Goal: Task Accomplishment & Management: Use online tool/utility

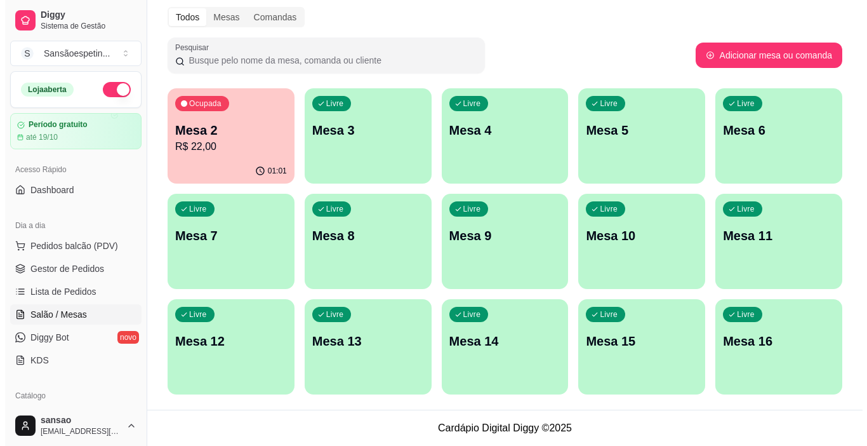
scroll to position [127, 0]
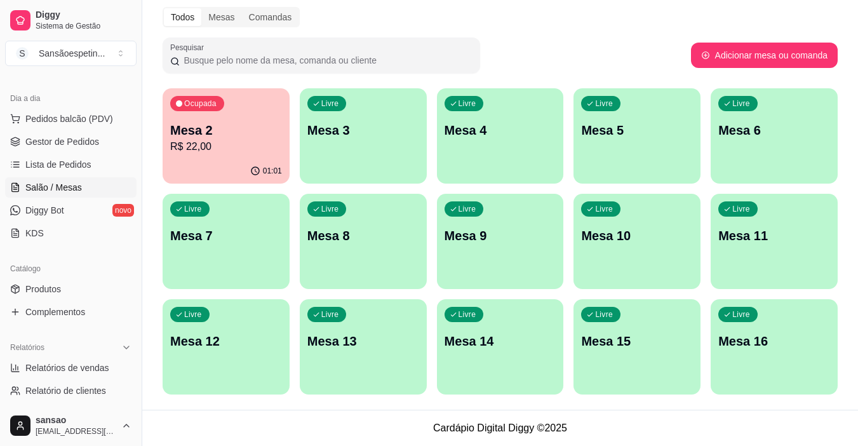
click at [265, 124] on p "Mesa 2" at bounding box center [226, 130] width 112 height 18
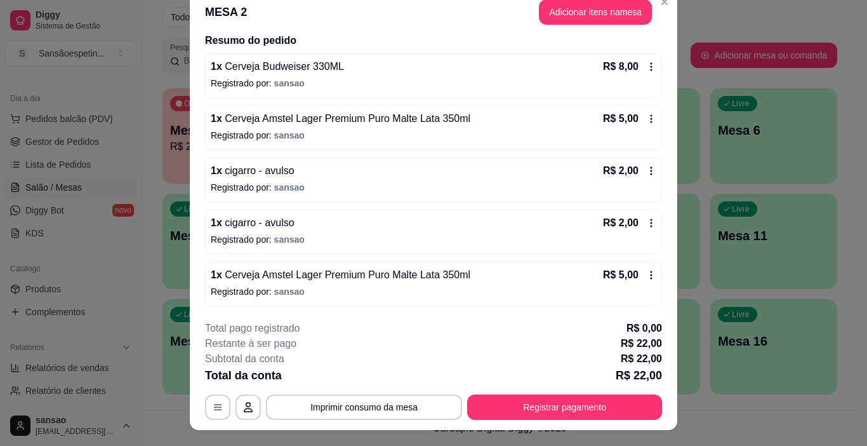
scroll to position [0, 0]
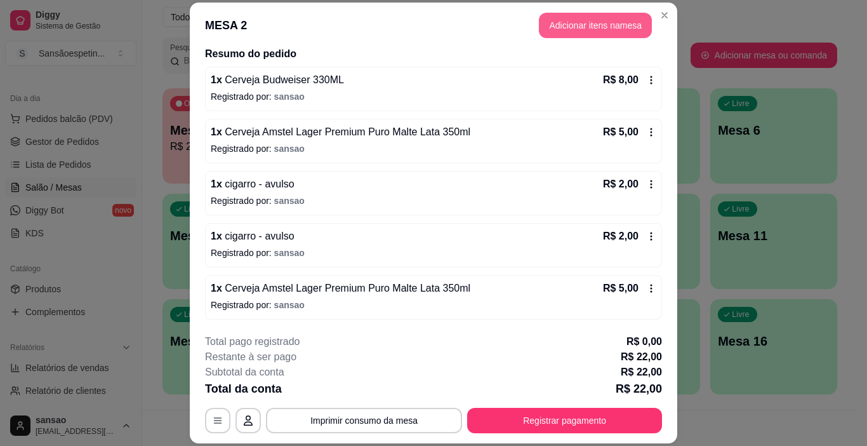
click at [609, 21] on button "Adicionar itens na mesa" at bounding box center [595, 25] width 113 height 25
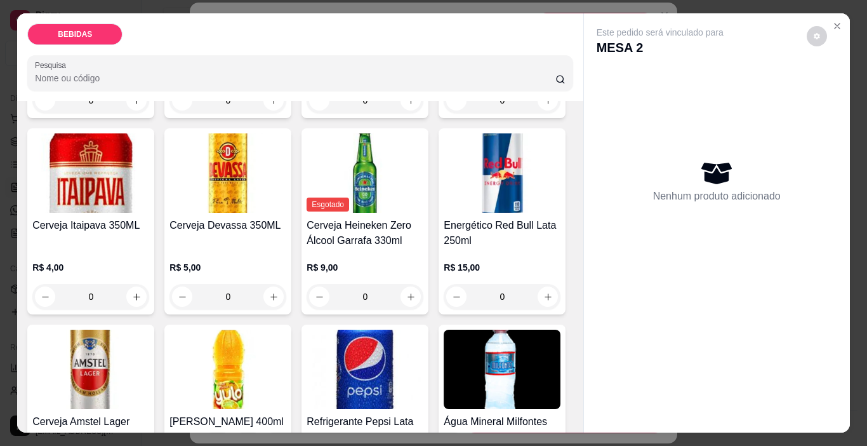
scroll to position [381, 0]
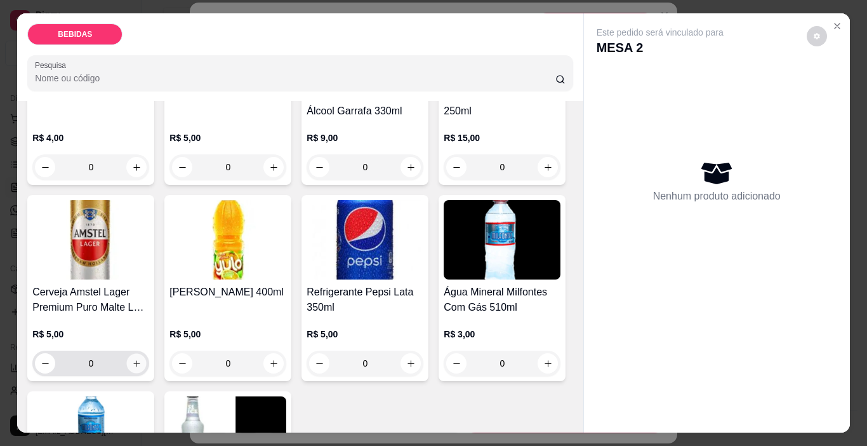
click at [147, 354] on button "increase-product-quantity" at bounding box center [137, 364] width 20 height 20
type input "1"
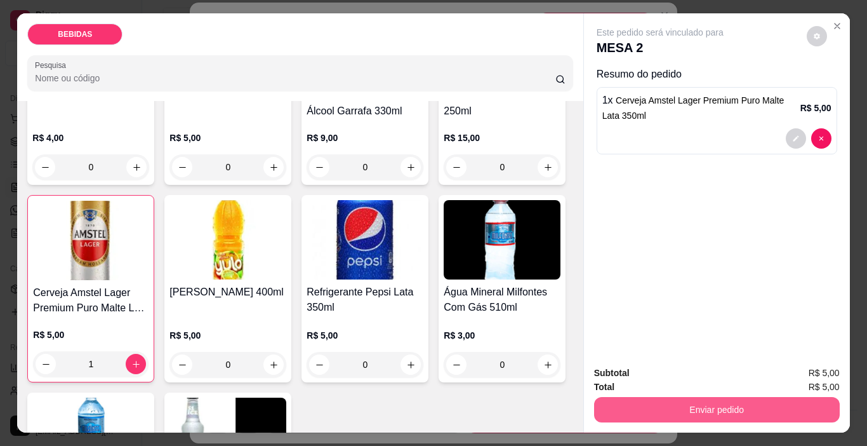
click at [718, 399] on button "Enviar pedido" at bounding box center [717, 409] width 246 height 25
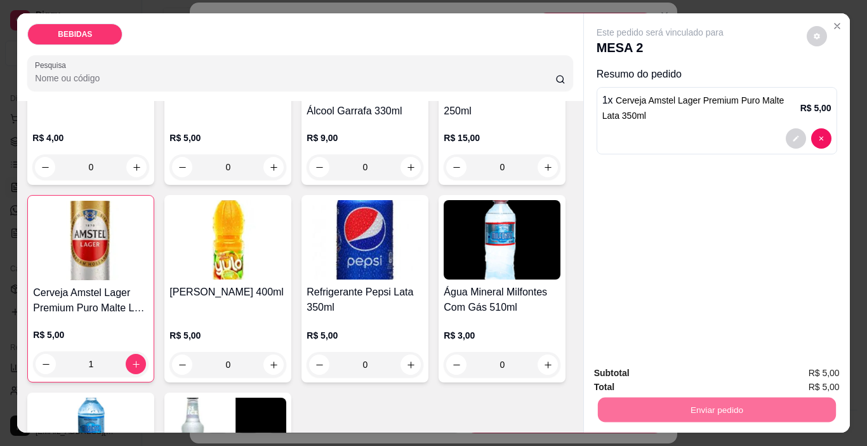
click at [818, 365] on button "Enviar pedido" at bounding box center [807, 372] width 70 height 23
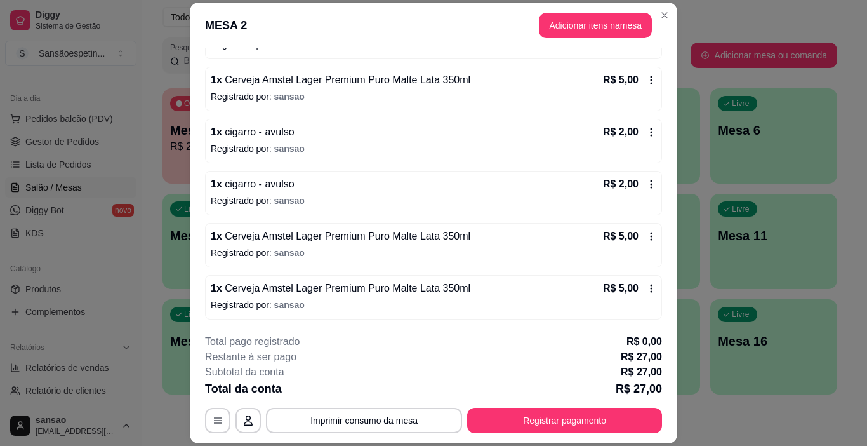
scroll to position [0, 0]
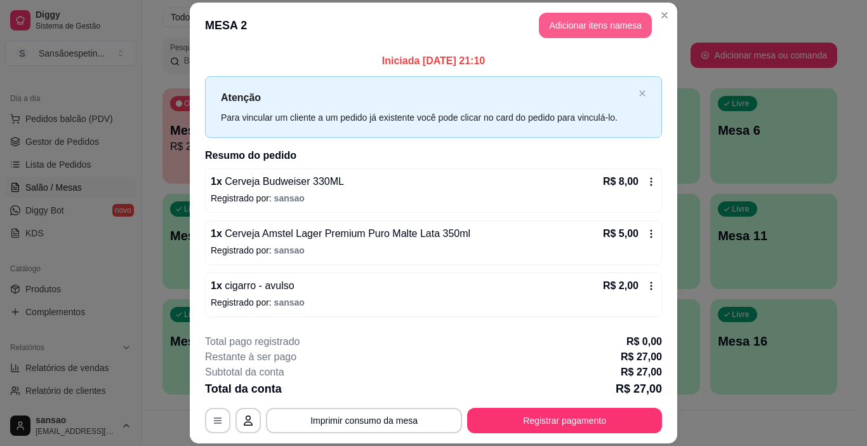
click at [554, 27] on button "Adicionar itens na mesa" at bounding box center [595, 25] width 113 height 25
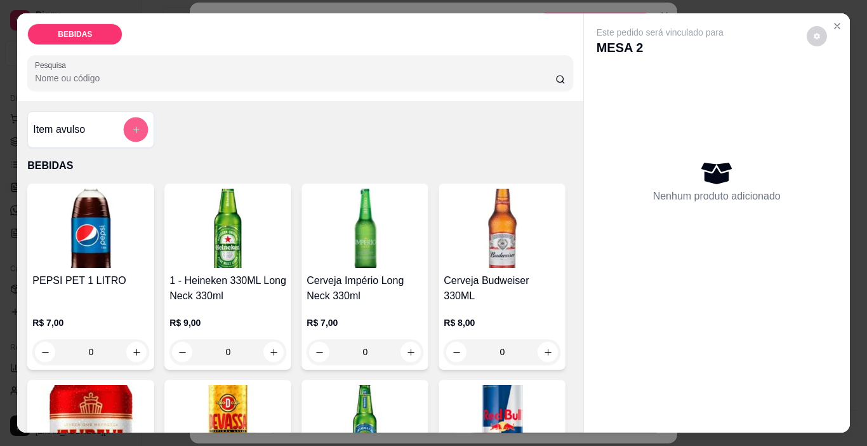
click at [138, 128] on button "add-separate-item" at bounding box center [136, 129] width 25 height 25
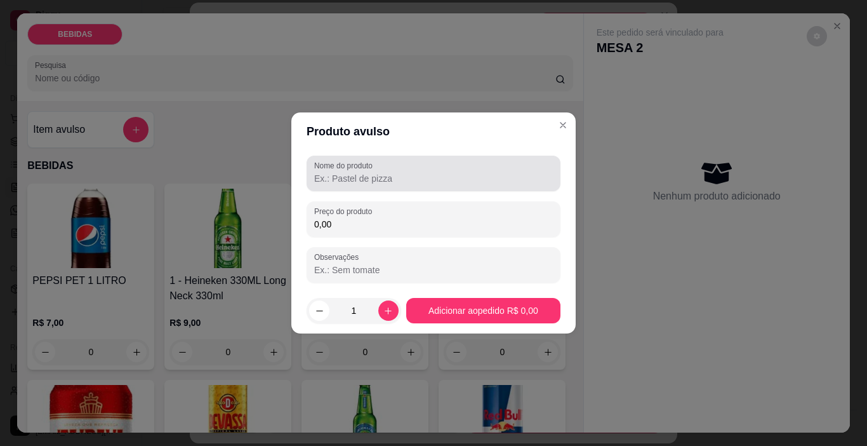
click at [362, 183] on input "Nome do produto" at bounding box center [433, 178] width 239 height 13
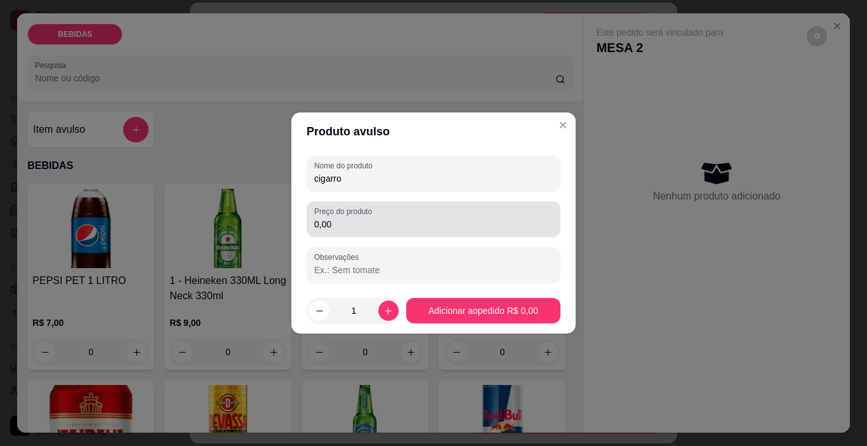
type input "cigarro"
click at [359, 219] on div "Preço do produto 0,00" at bounding box center [434, 219] width 254 height 36
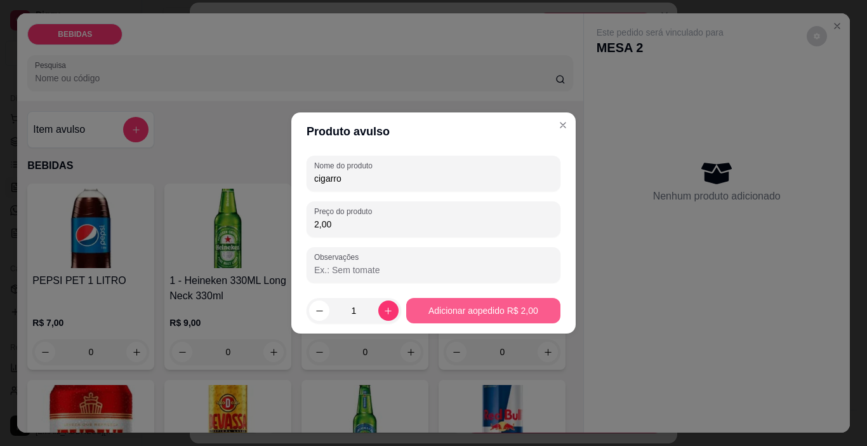
type input "2,00"
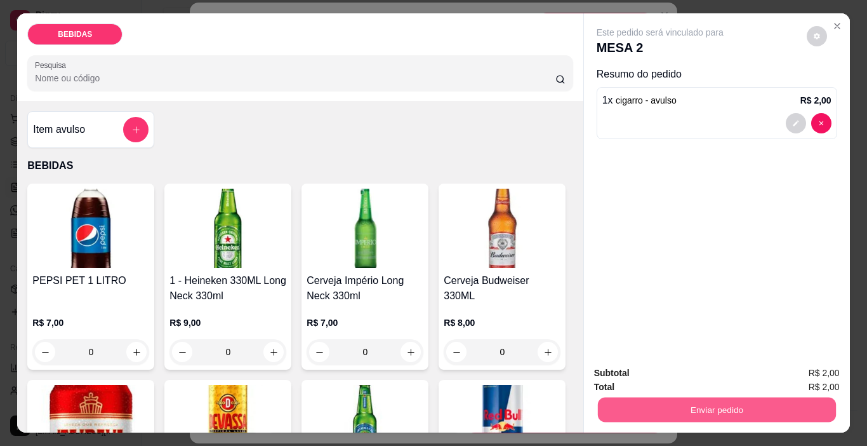
click at [647, 402] on button "Enviar pedido" at bounding box center [716, 409] width 238 height 25
click at [809, 364] on button "Enviar pedido" at bounding box center [807, 372] width 70 height 23
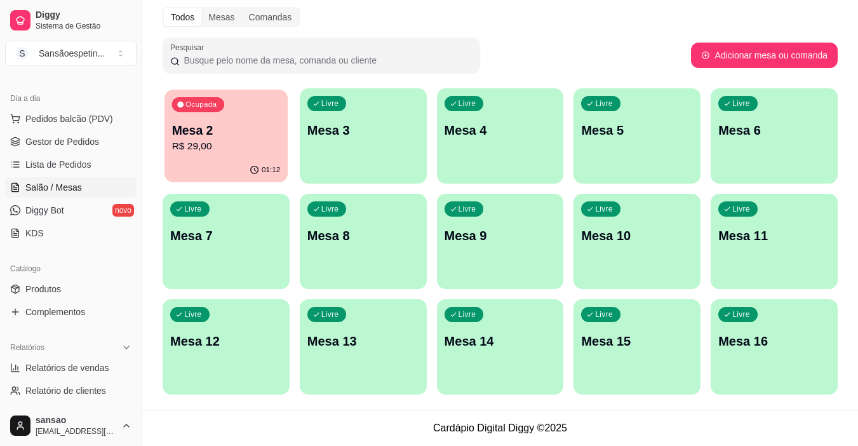
click at [194, 124] on p "Mesa 2" at bounding box center [226, 130] width 109 height 17
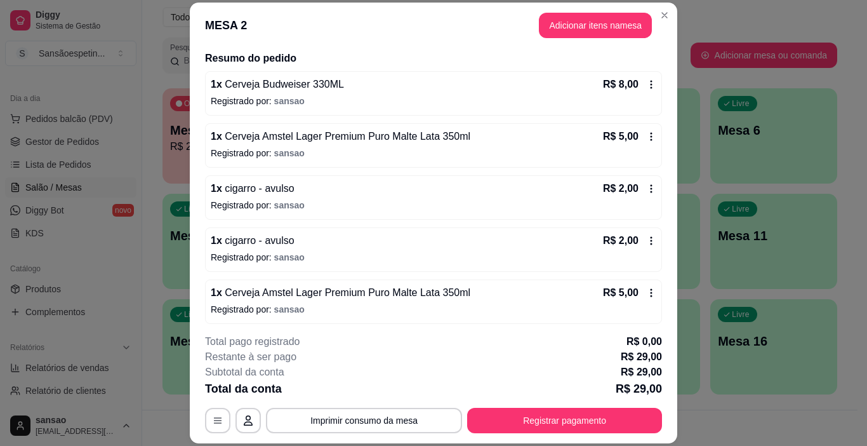
scroll to position [127, 0]
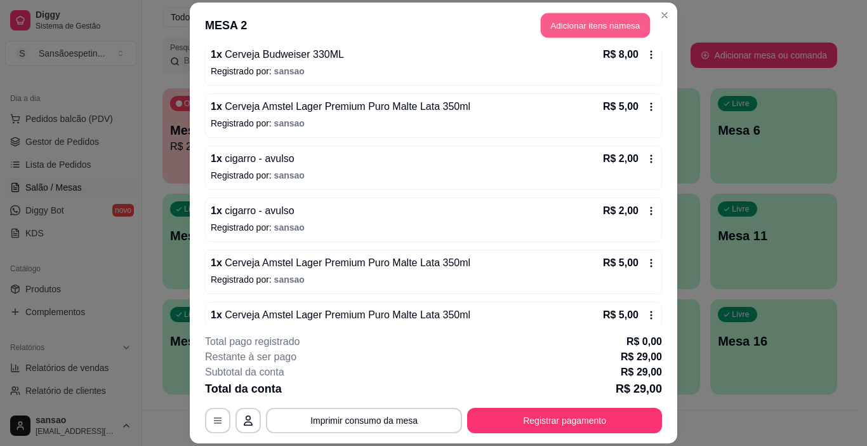
click at [594, 17] on button "Adicionar itens na mesa" at bounding box center [595, 25] width 109 height 25
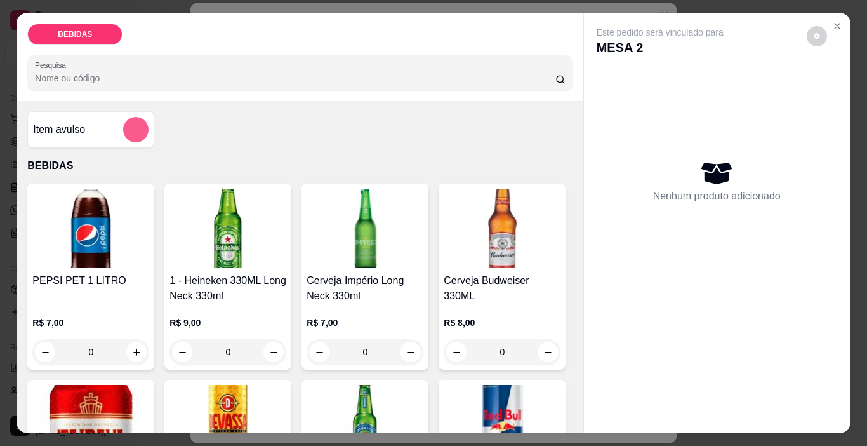
click at [137, 122] on button "add-separate-item" at bounding box center [135, 129] width 25 height 25
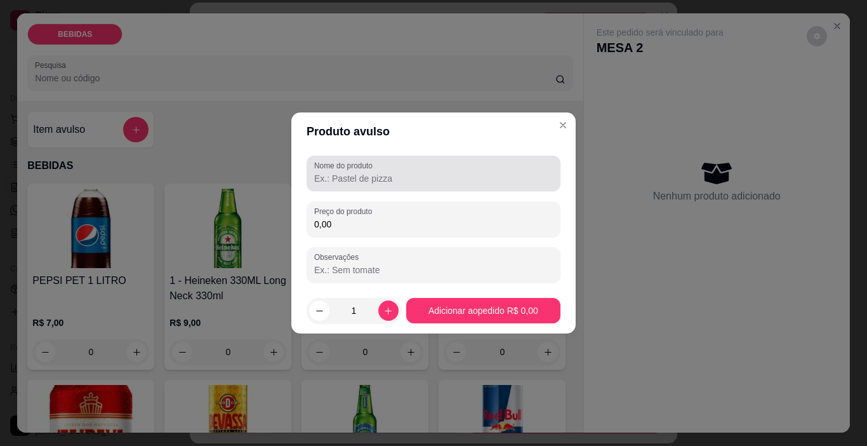
click at [394, 174] on input "Nome do produto" at bounding box center [433, 178] width 239 height 13
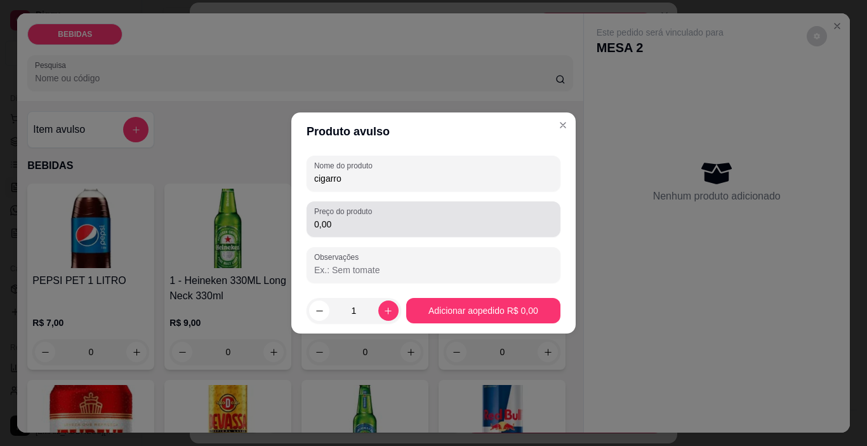
type input "cigarro"
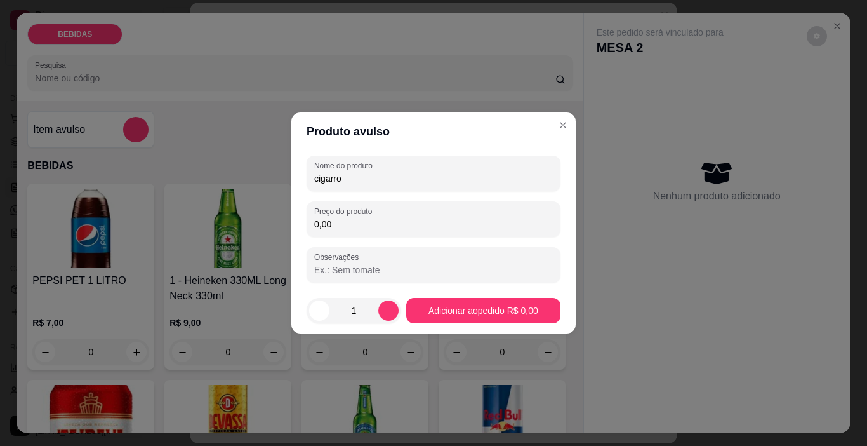
click at [394, 218] on input "0,00" at bounding box center [433, 224] width 239 height 13
type input "4,00"
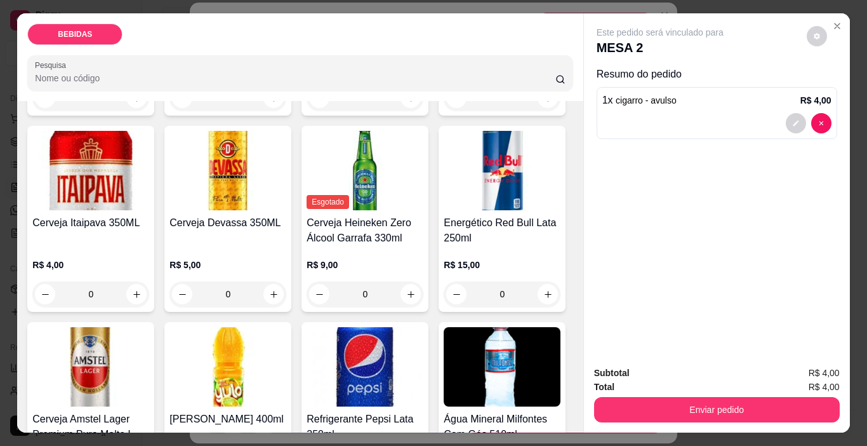
scroll to position [317, 0]
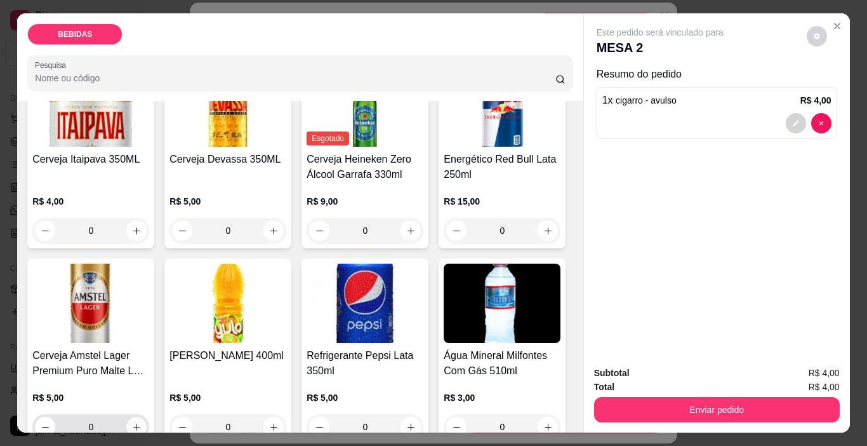
click at [147, 416] on button "increase-product-quantity" at bounding box center [136, 426] width 20 height 20
type input "1"
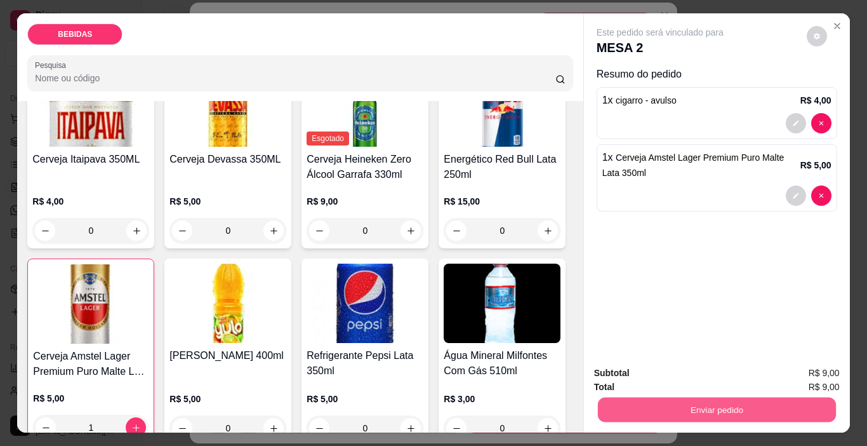
click at [634, 410] on button "Enviar pedido" at bounding box center [716, 409] width 238 height 25
click at [795, 368] on button "Enviar pedido" at bounding box center [807, 372] width 70 height 23
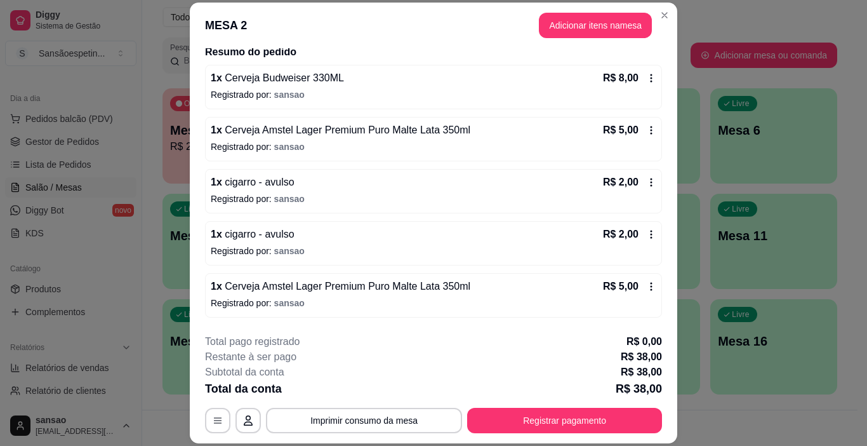
scroll to position [0, 0]
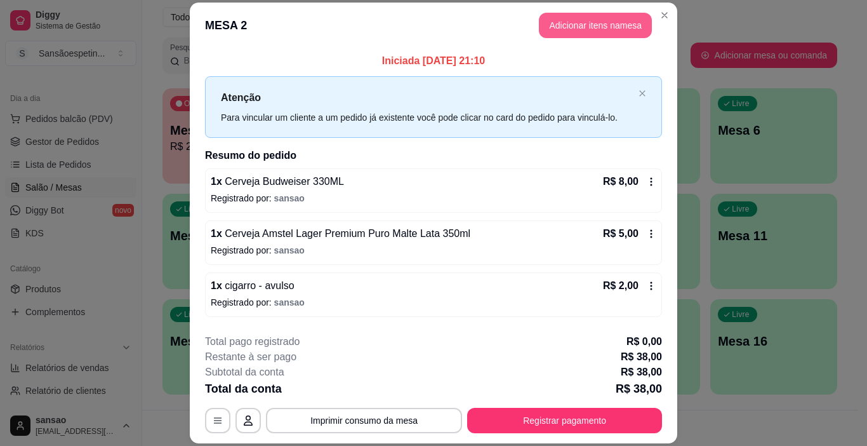
click at [607, 23] on button "Adicionar itens na mesa" at bounding box center [595, 25] width 113 height 25
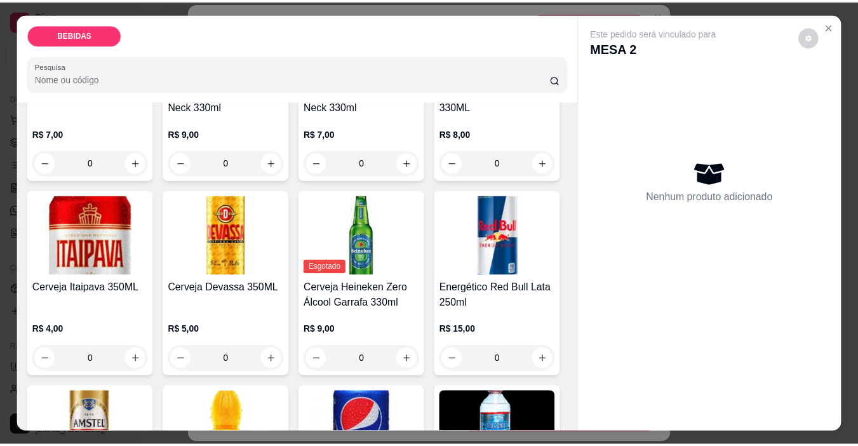
scroll to position [190, 0]
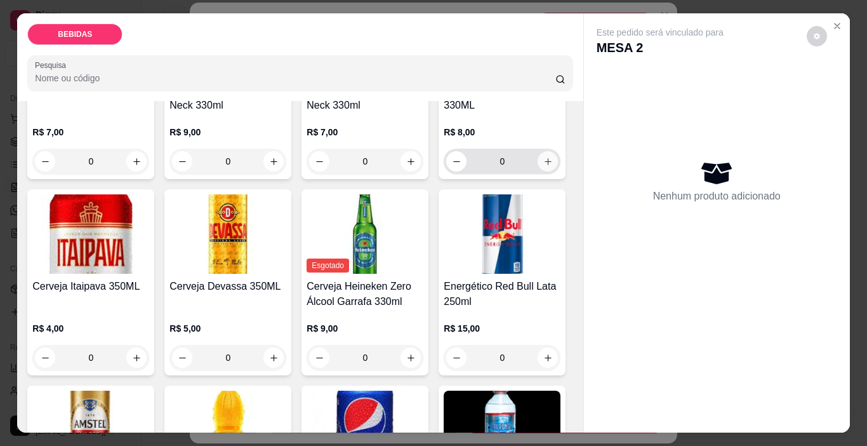
click at [538, 171] on button "increase-product-quantity" at bounding box center [548, 161] width 20 height 20
type input "1"
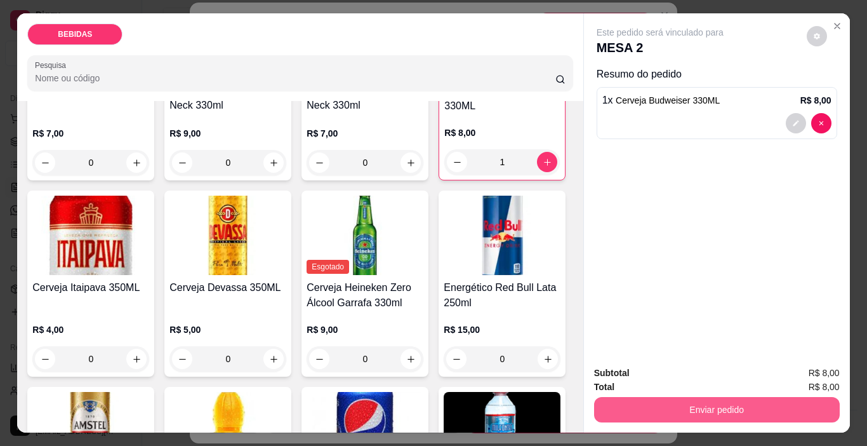
click at [748, 409] on button "Enviar pedido" at bounding box center [717, 409] width 246 height 25
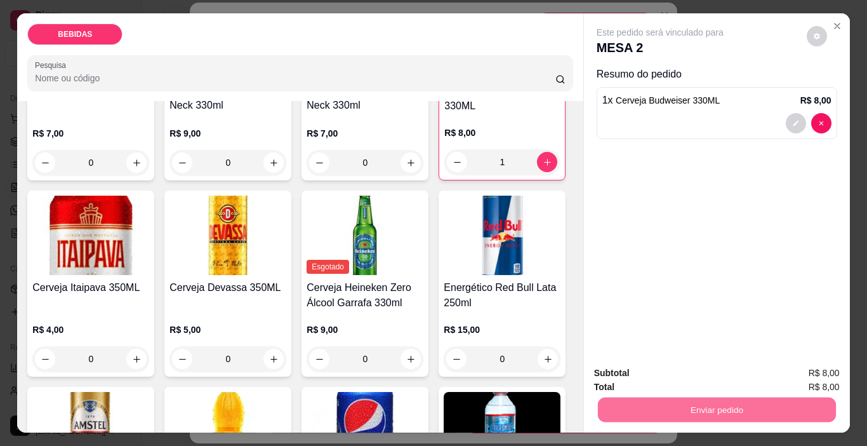
click at [795, 375] on button "Enviar pedido" at bounding box center [807, 372] width 70 height 23
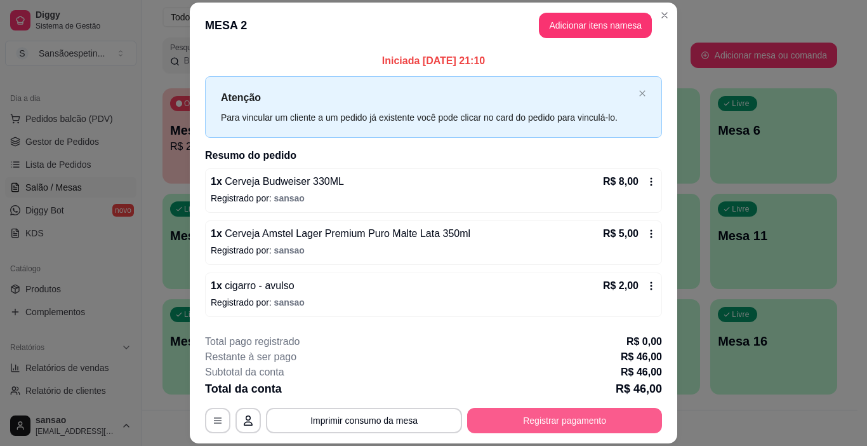
click at [564, 428] on button "Registrar pagamento" at bounding box center [564, 420] width 195 height 25
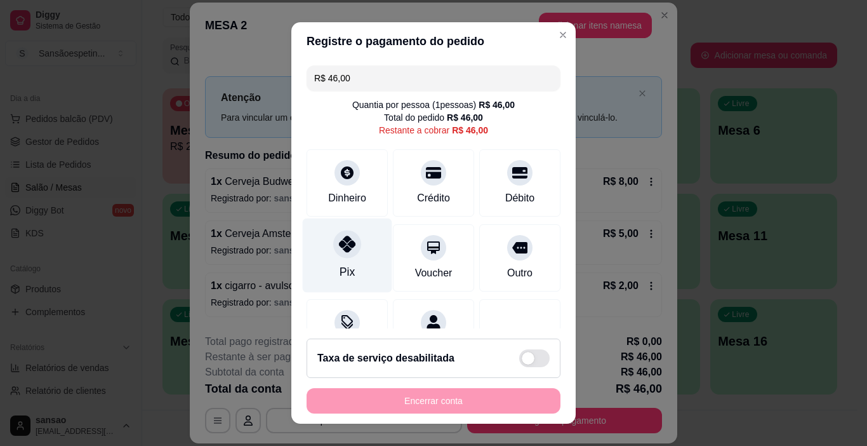
click at [347, 257] on div "Pix" at bounding box center [348, 255] width 90 height 74
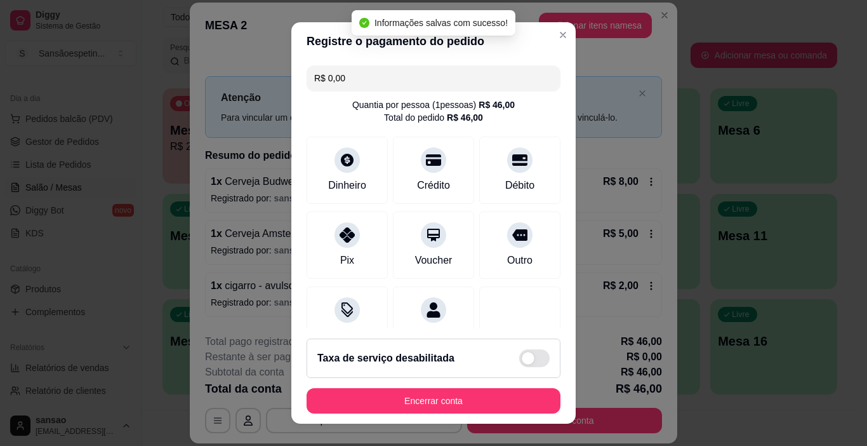
type input "R$ 0,00"
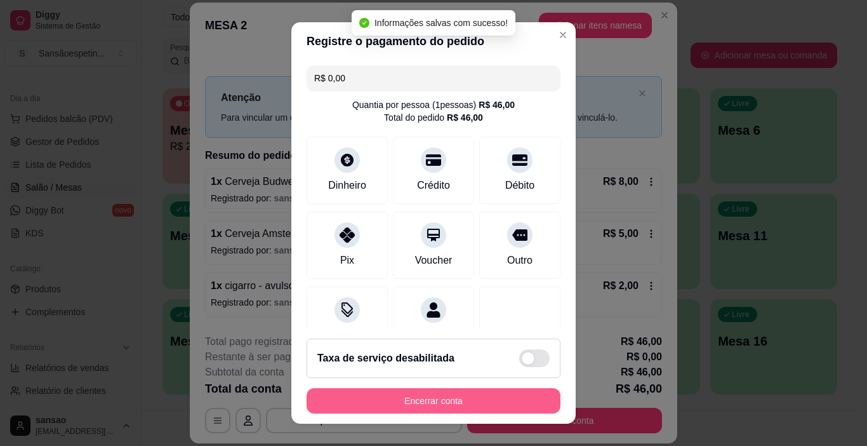
click at [397, 396] on button "Encerrar conta" at bounding box center [434, 400] width 254 height 25
